Goal: Find specific page/section: Find specific page/section

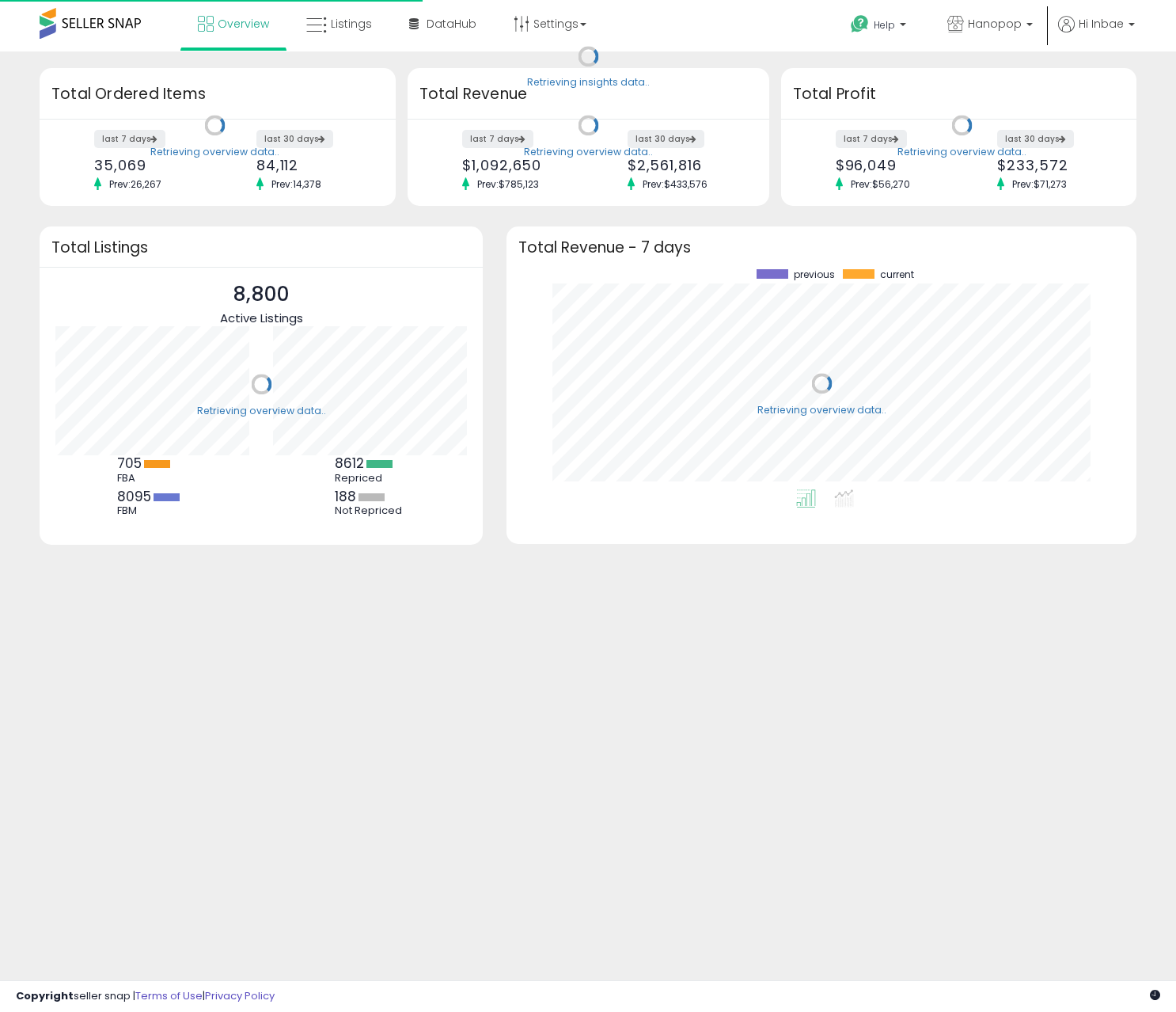
scroll to position [220, 598]
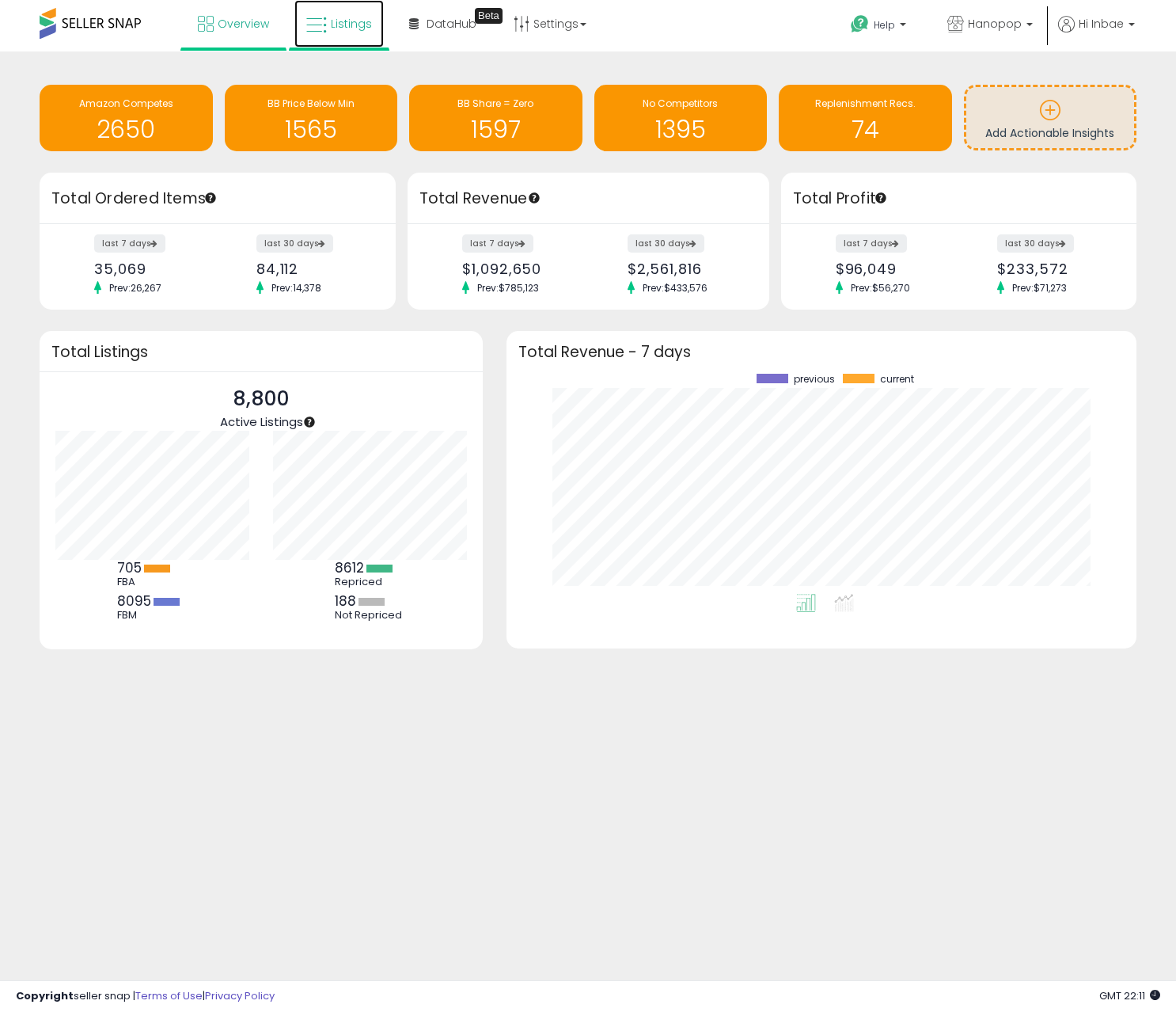
click at [335, 25] on span "Listings" at bounding box center [351, 24] width 41 height 16
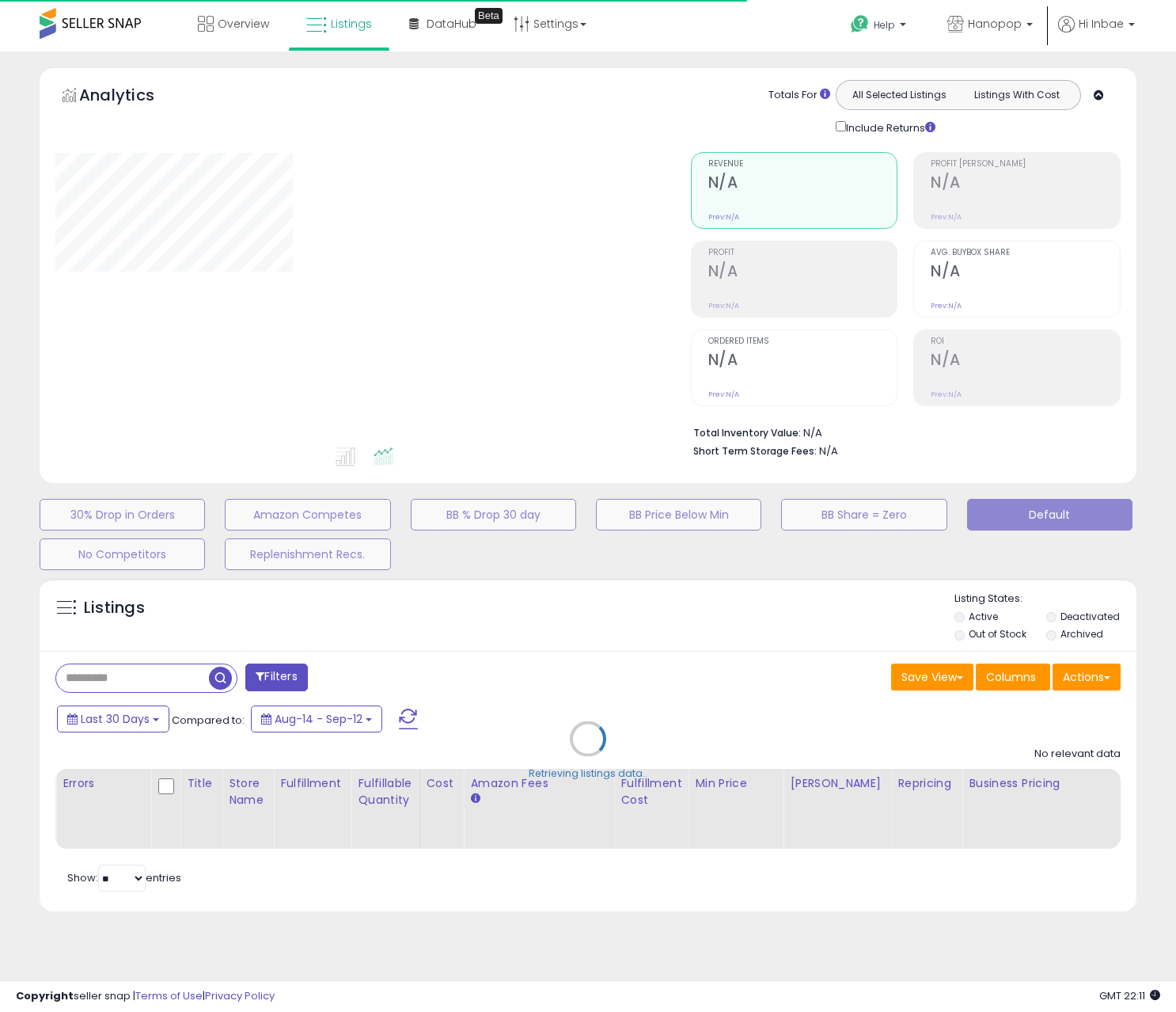
type input "****"
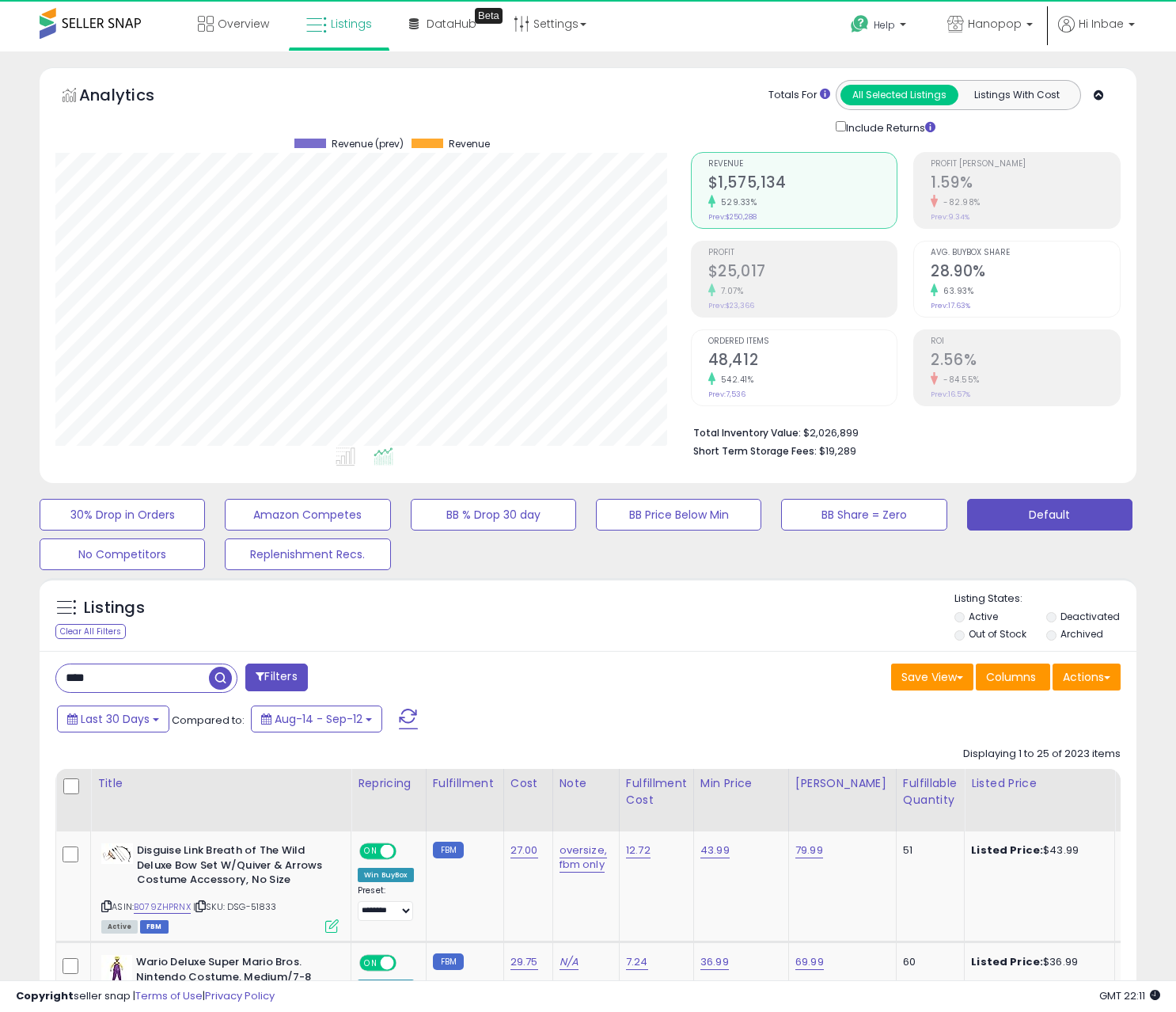
scroll to position [325, 635]
